Goal: Transaction & Acquisition: Subscribe to service/newsletter

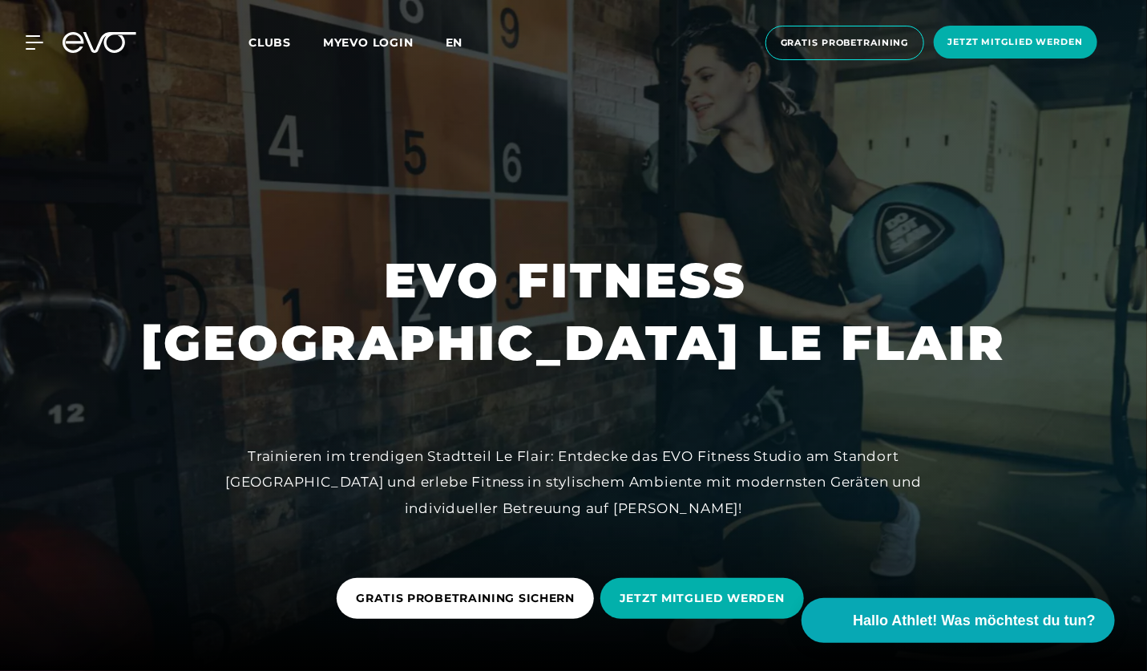
click at [454, 42] on span "en" at bounding box center [455, 42] width 18 height 14
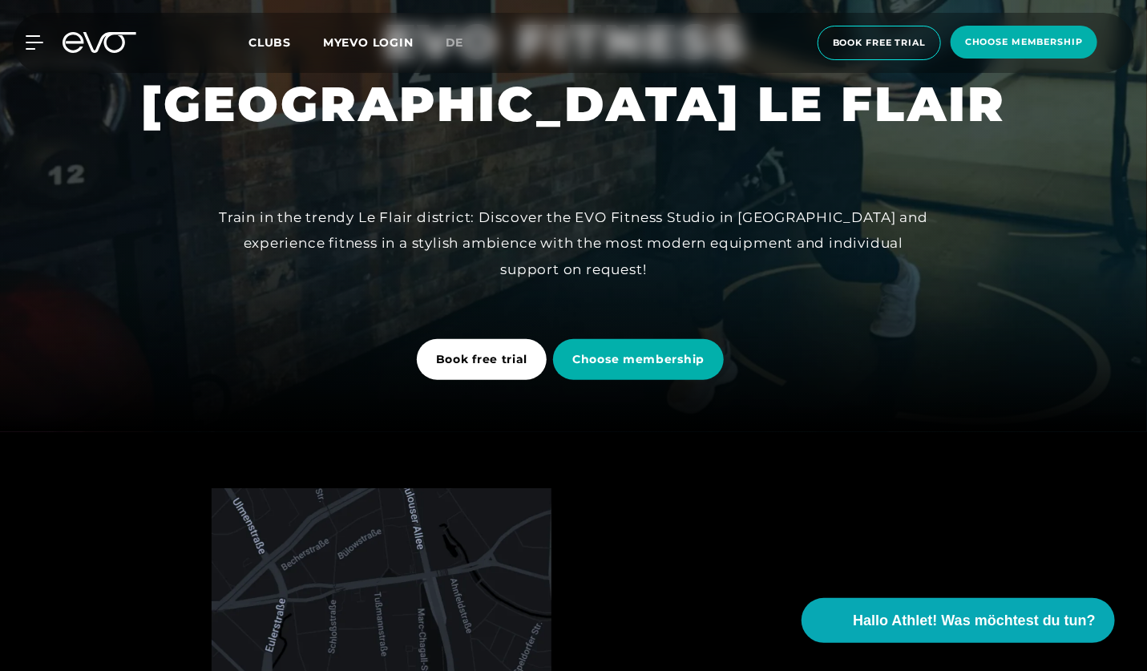
scroll to position [240, 0]
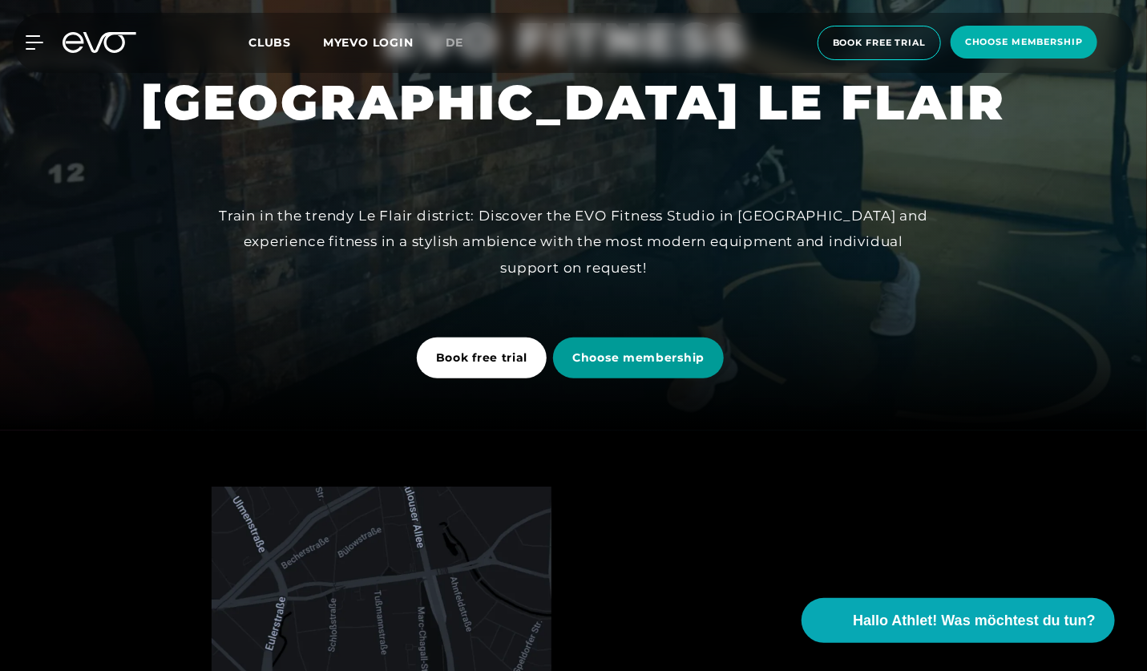
click at [618, 353] on span "Choose membership" at bounding box center [638, 357] width 132 height 17
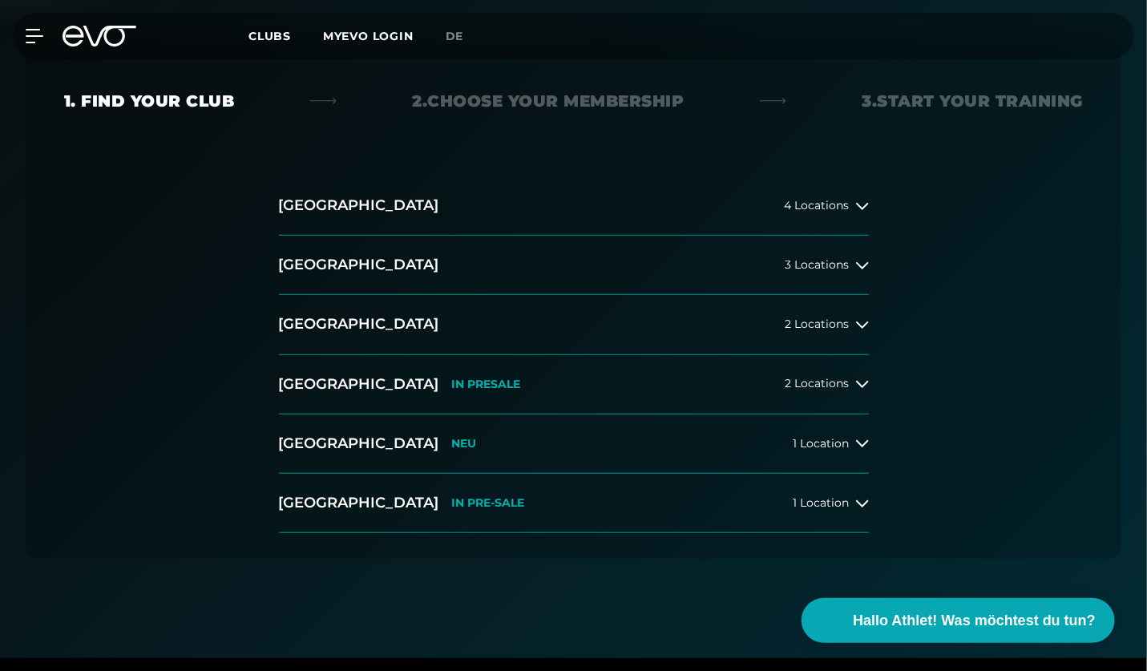
scroll to position [321, 0]
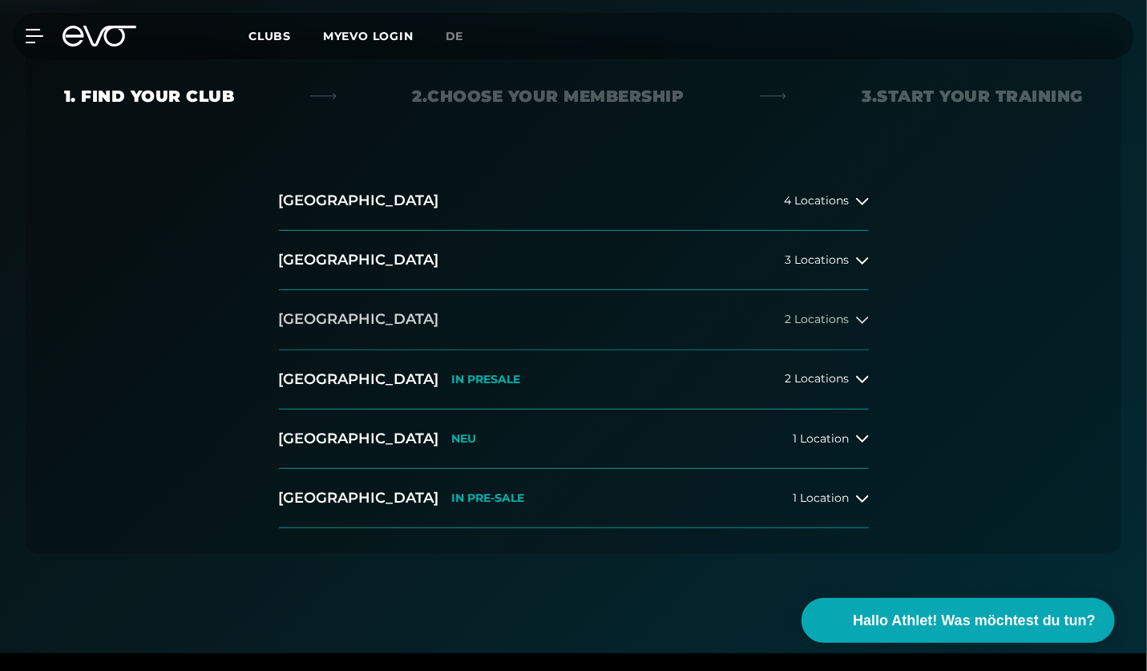
click at [860, 321] on icon at bounding box center [862, 319] width 13 height 13
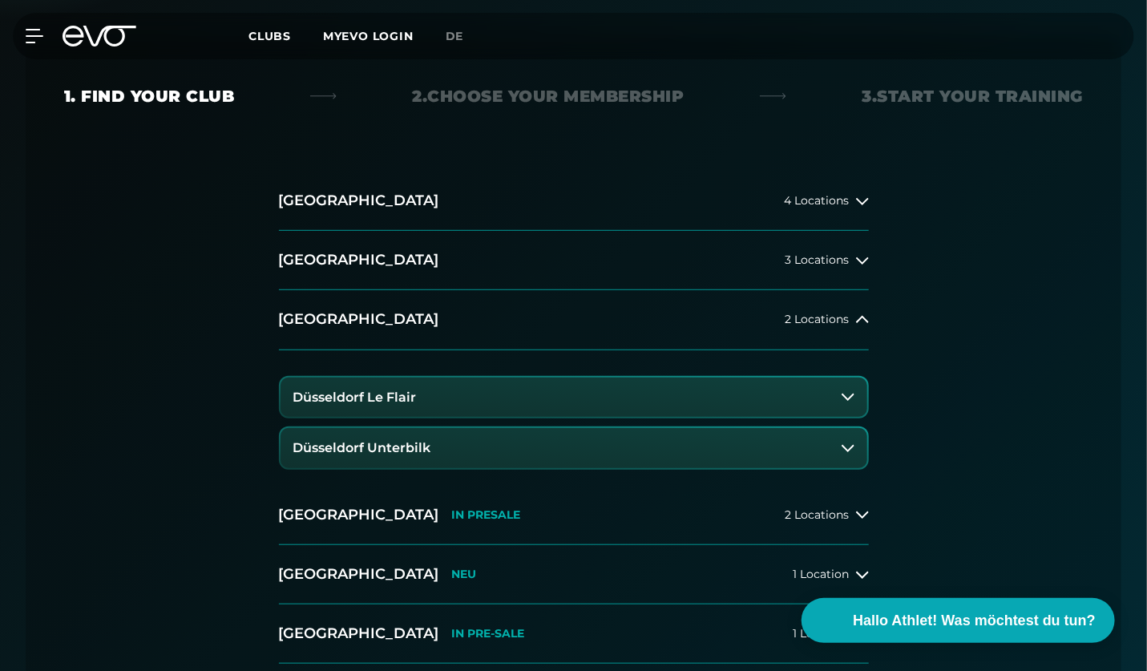
click at [850, 386] on button "Düsseldorf Le Flair" at bounding box center [574, 398] width 587 height 40
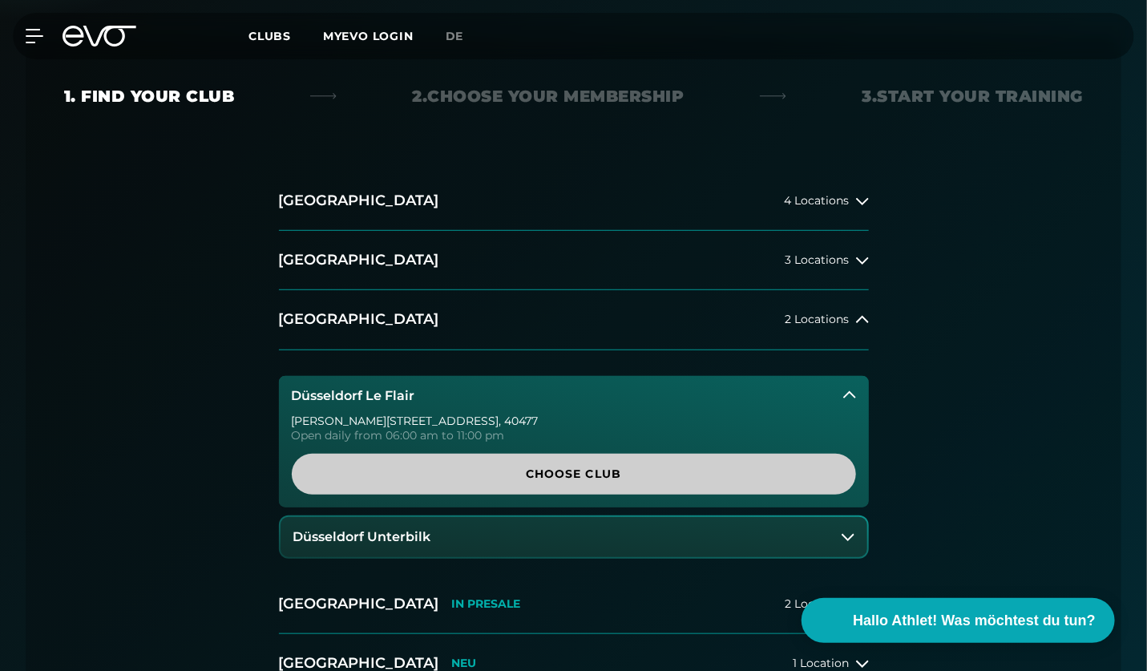
click at [612, 473] on span "Choose Club" at bounding box center [574, 474] width 526 height 17
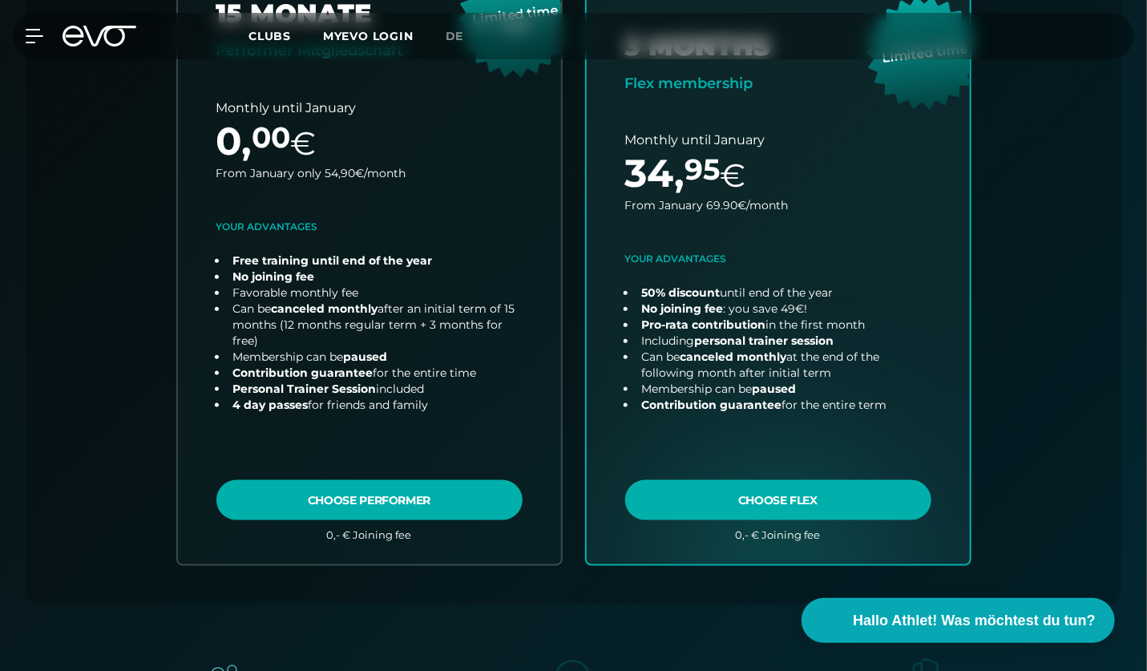
scroll to position [754, 0]
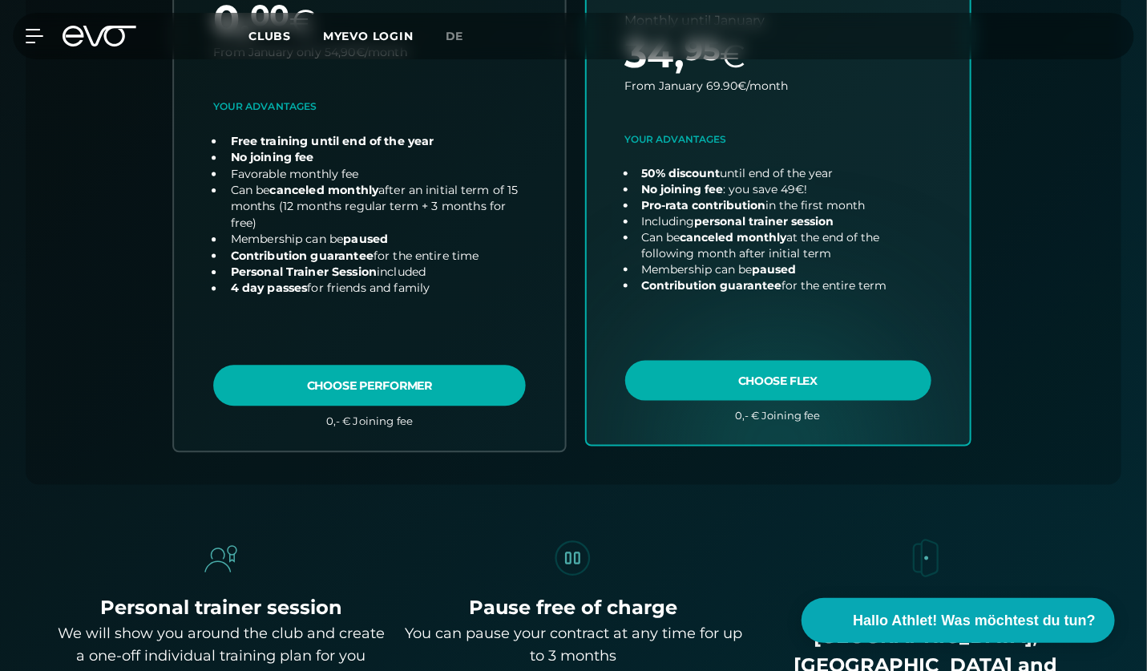
click at [355, 382] on link "choose plan" at bounding box center [369, 135] width 391 height 630
